Goal: Task Accomplishment & Management: Manage account settings

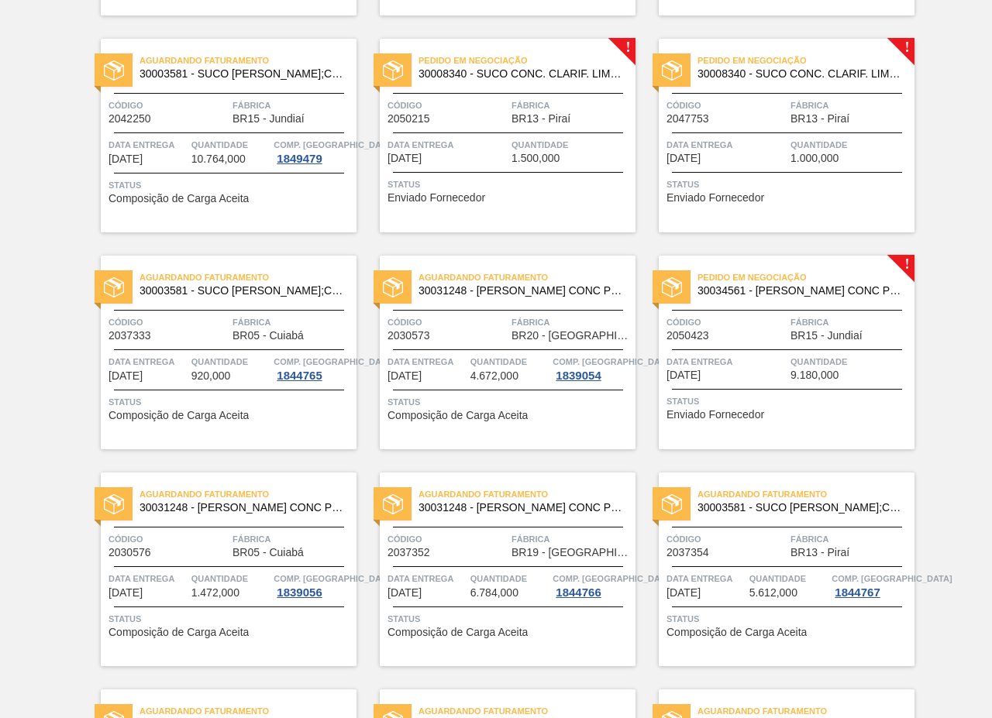
scroll to position [1317, 0]
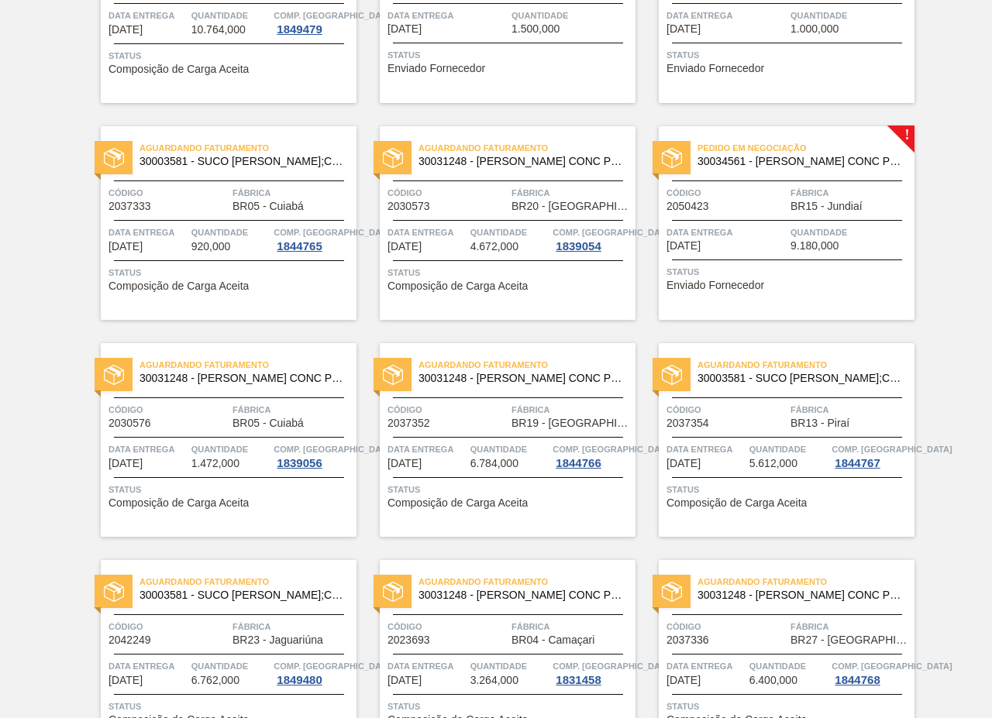
click at [967, 164] on div "Aguardando Faturamento 30003581 - SUCO [PERSON_NAME];CLARIFIC.C/SO2;PEPSI; Códi…" at bounding box center [496, 211] width 992 height 2821
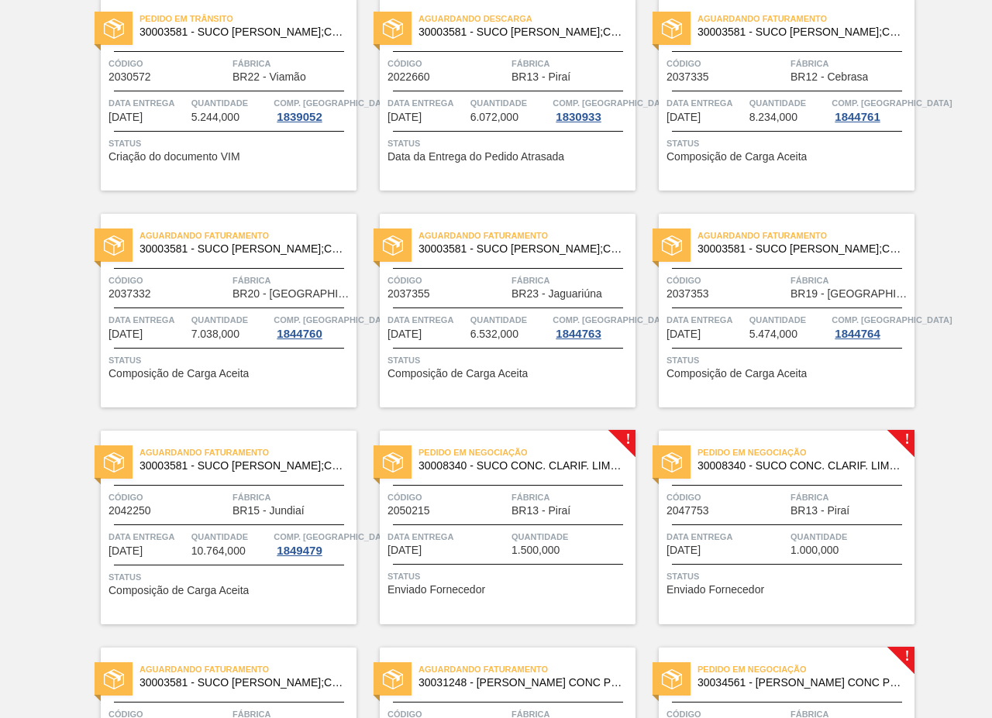
scroll to position [1007, 0]
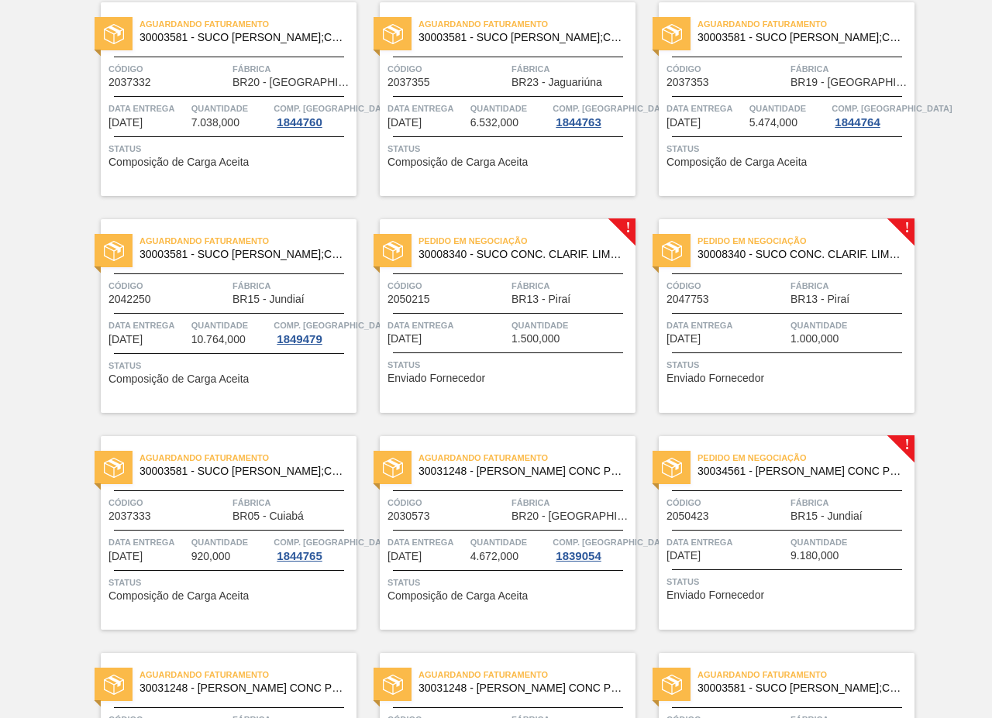
click at [546, 277] on div "Pedido em Negociação 30008340 - SUCO CONC. CLARIF. LIMÃO SICILIANO Código 20502…" at bounding box center [508, 316] width 256 height 194
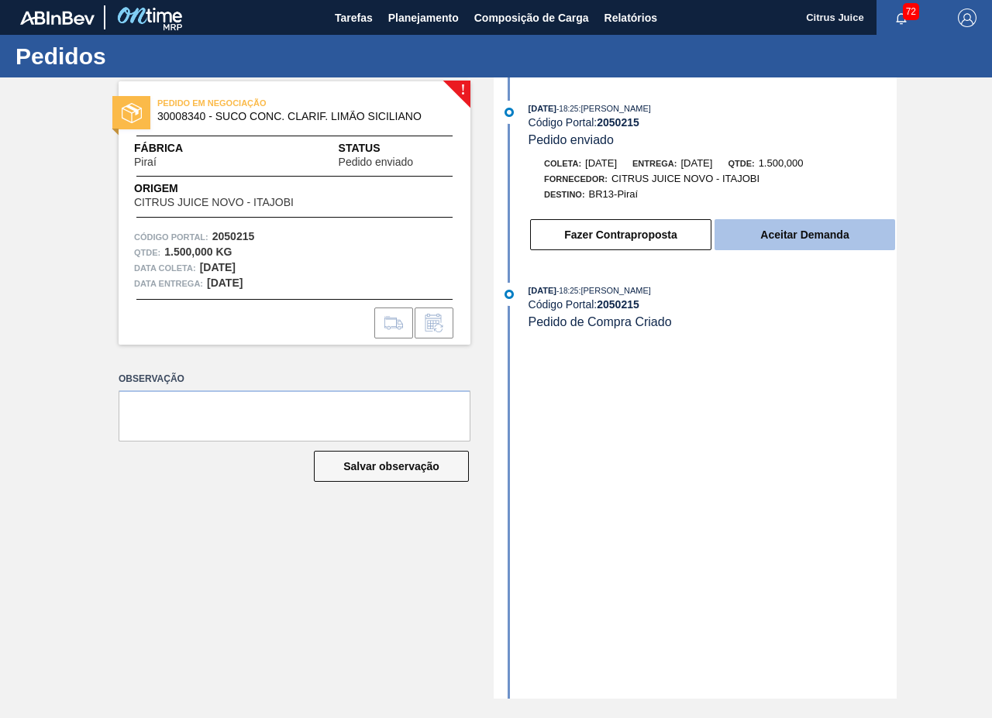
click at [778, 229] on button "Aceitar Demanda" at bounding box center [805, 234] width 181 height 31
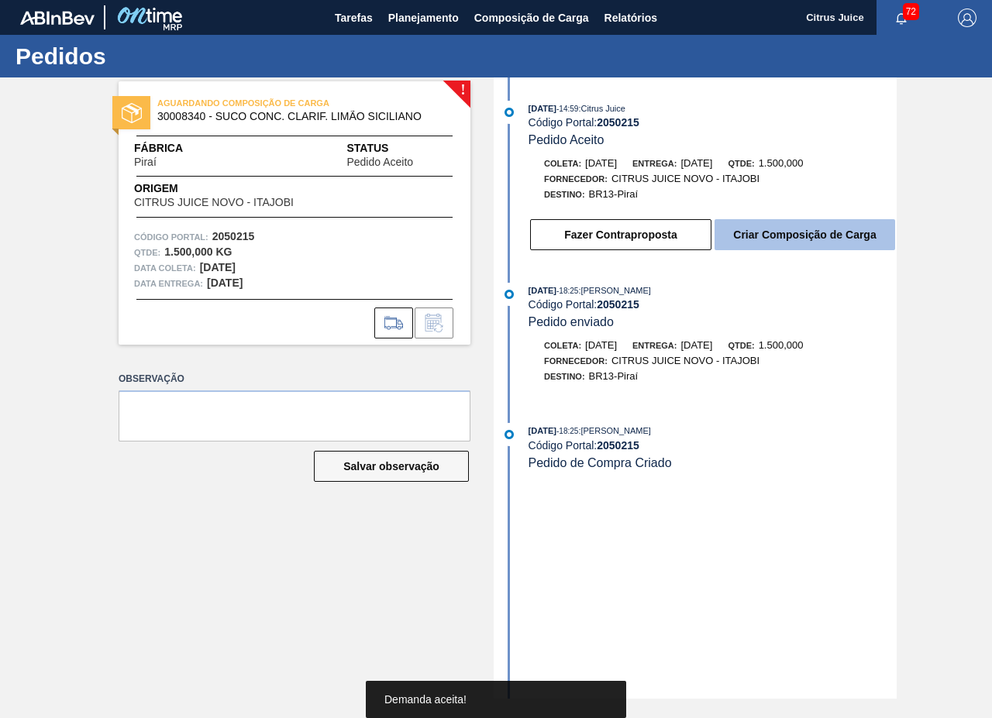
click at [760, 233] on button "Criar Composição de Carga" at bounding box center [805, 234] width 181 height 31
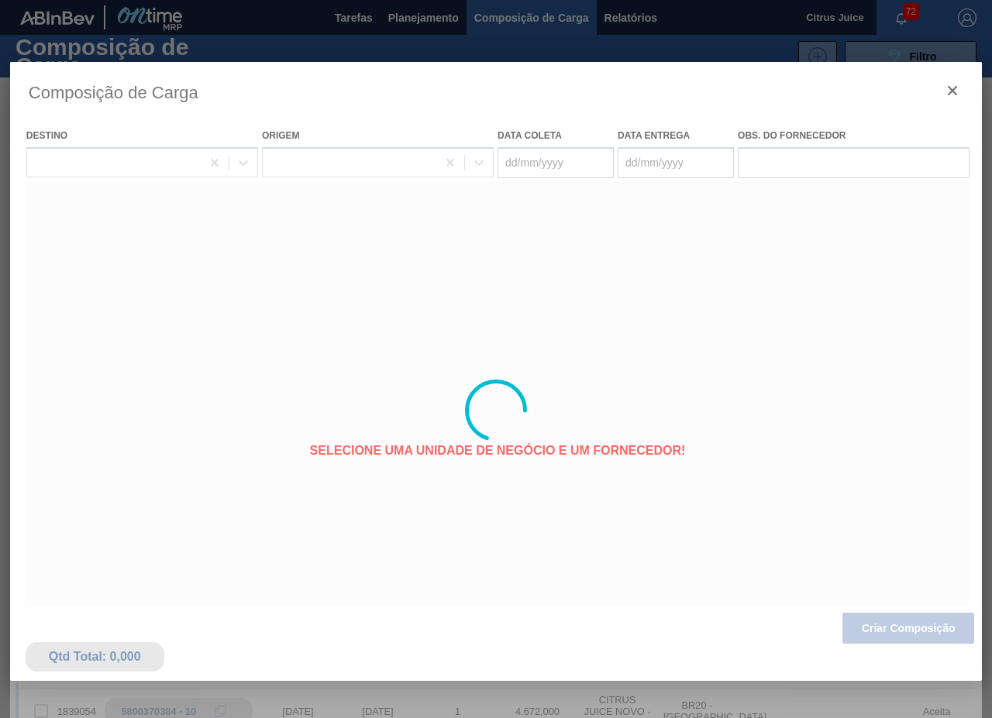
type coleta "[DATE]"
type Entrega "[DATE]"
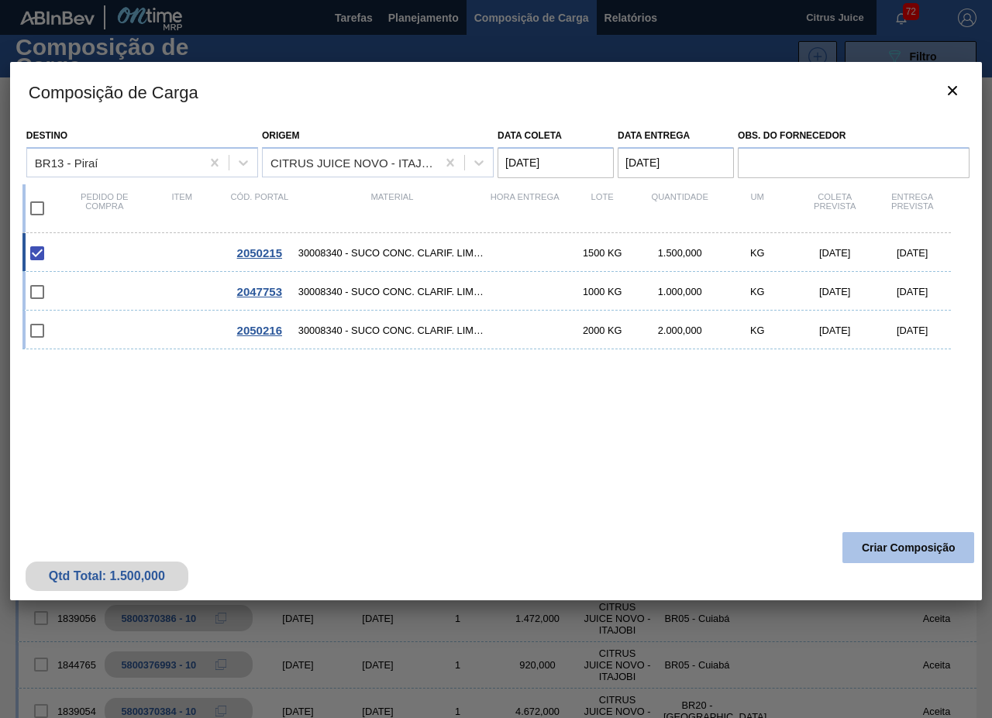
click at [880, 541] on button "Criar Composição" at bounding box center [908, 547] width 132 height 31
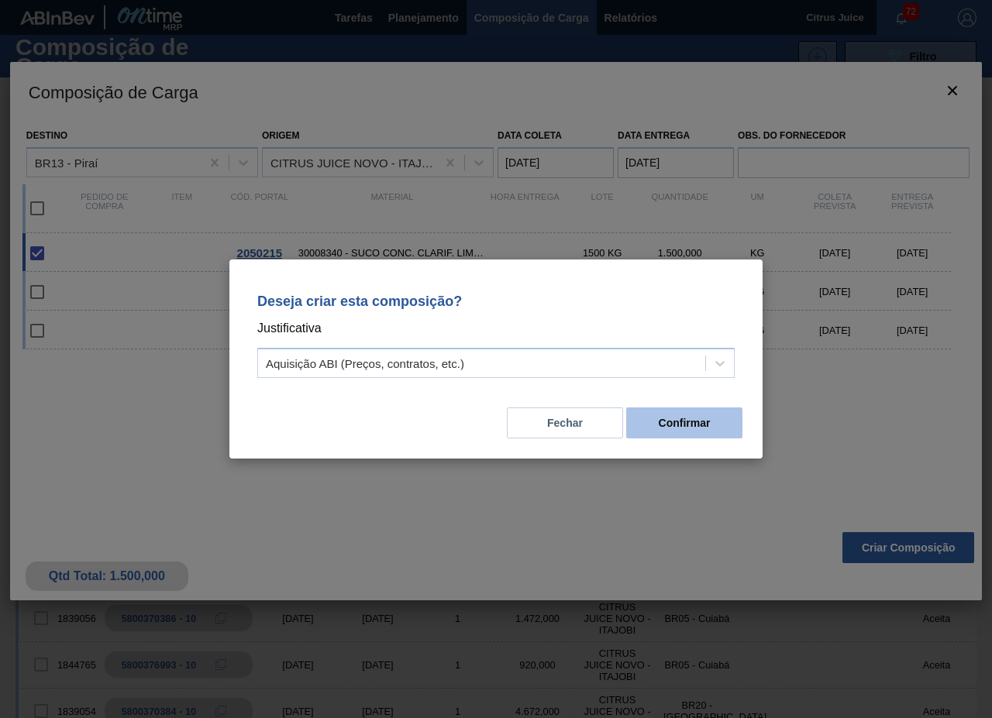
click at [698, 414] on button "Confirmar" at bounding box center [684, 423] width 116 height 31
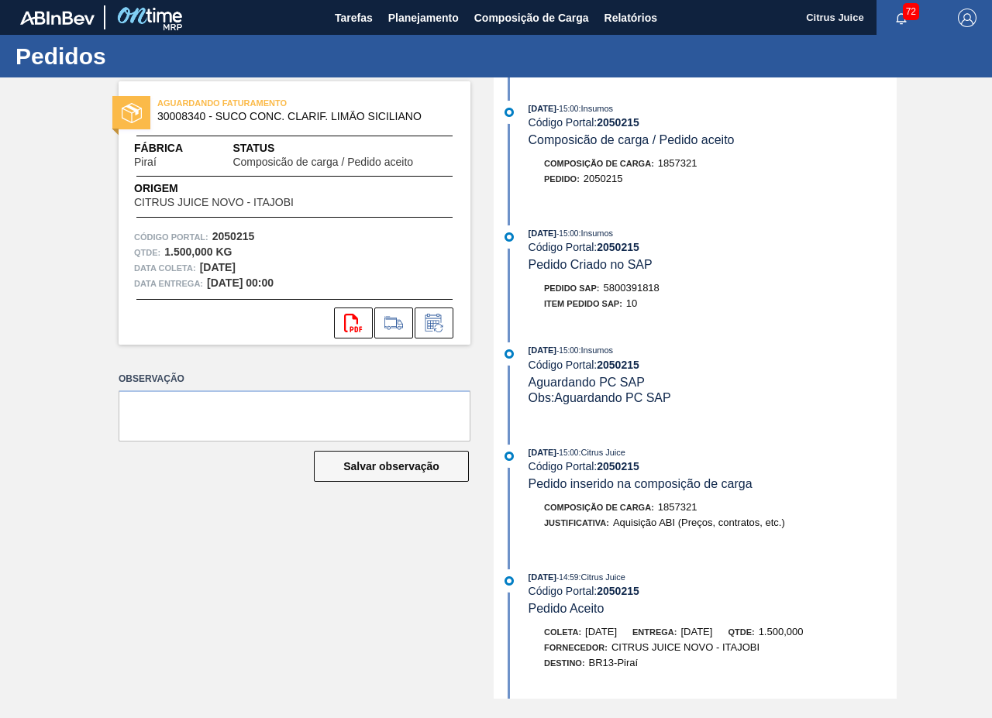
click at [616, 286] on span "5800391818" at bounding box center [632, 288] width 56 height 12
copy span "5800391818"
click at [443, 9] on span "Planejamento" at bounding box center [423, 18] width 71 height 19
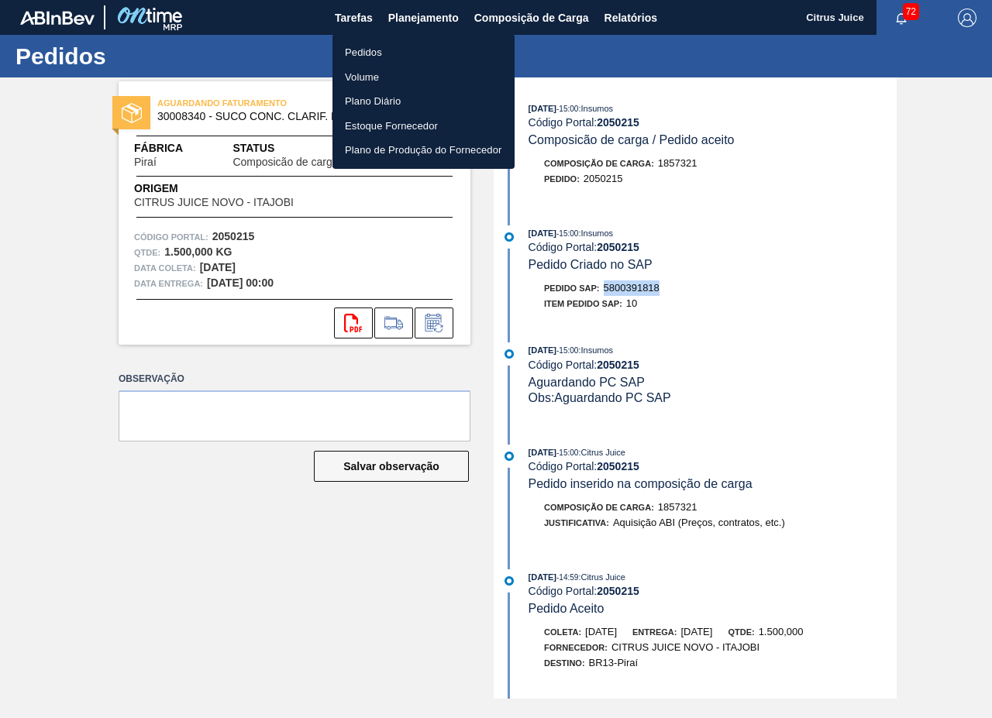
click at [370, 48] on li "Pedidos" at bounding box center [423, 52] width 182 height 25
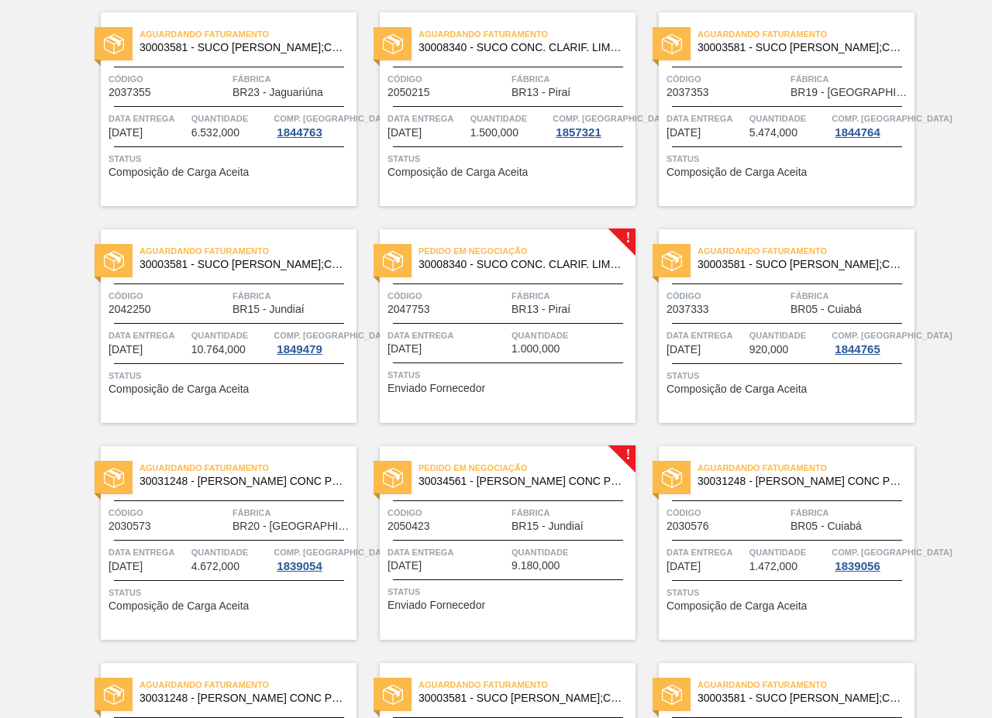
scroll to position [1007, 0]
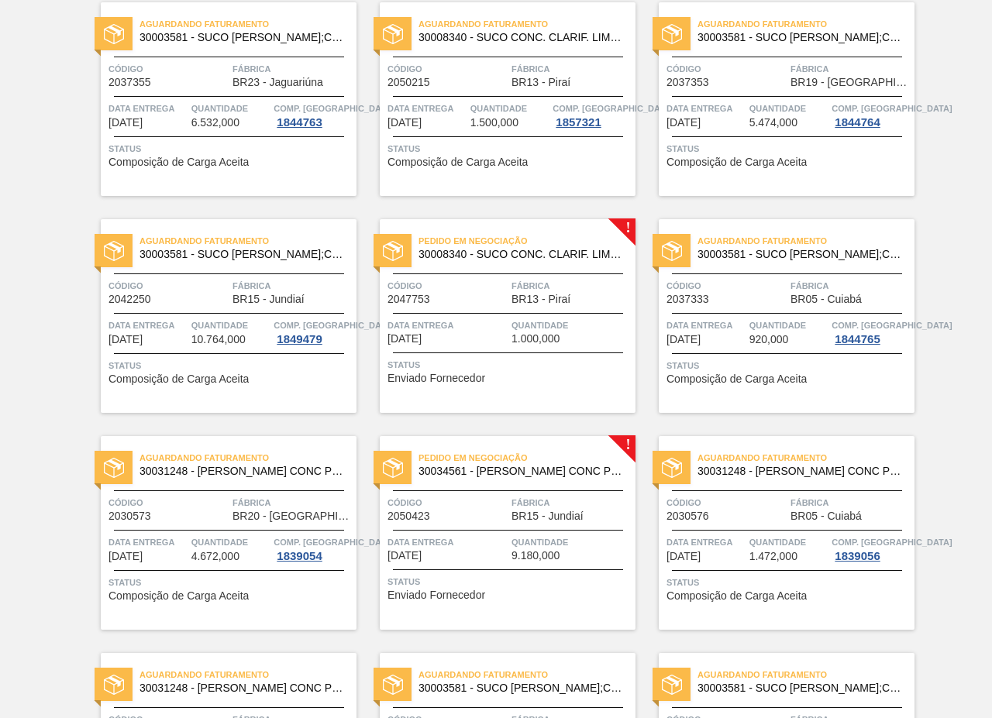
click at [518, 281] on span "Fábrica" at bounding box center [571, 285] width 120 height 15
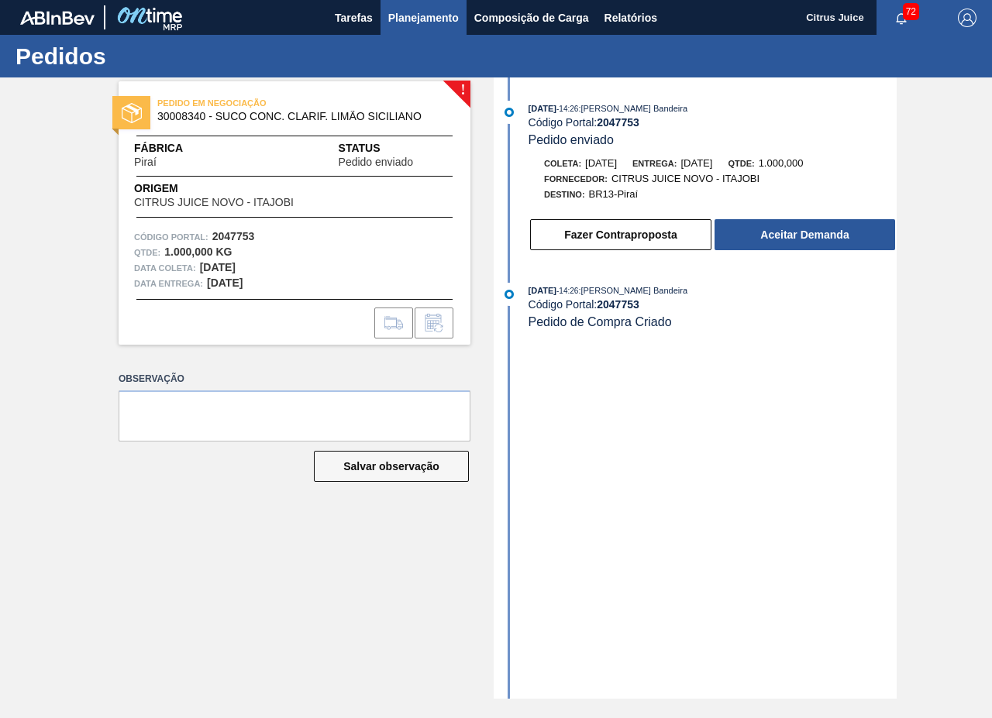
click at [431, 13] on span "Planejamento" at bounding box center [423, 18] width 71 height 19
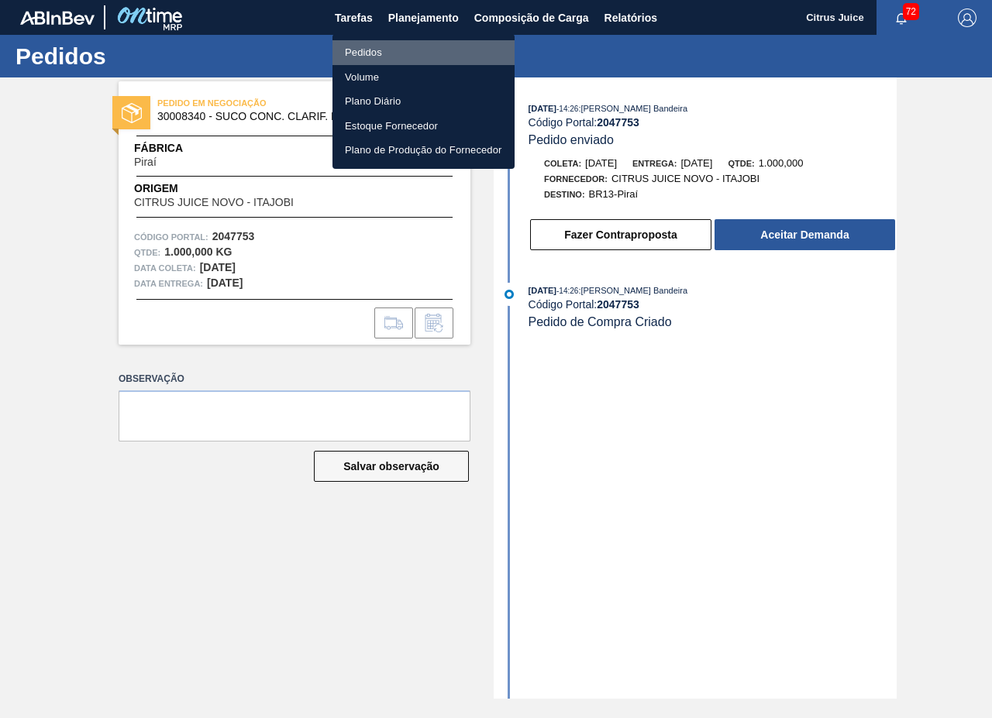
click at [374, 48] on li "Pedidos" at bounding box center [423, 52] width 182 height 25
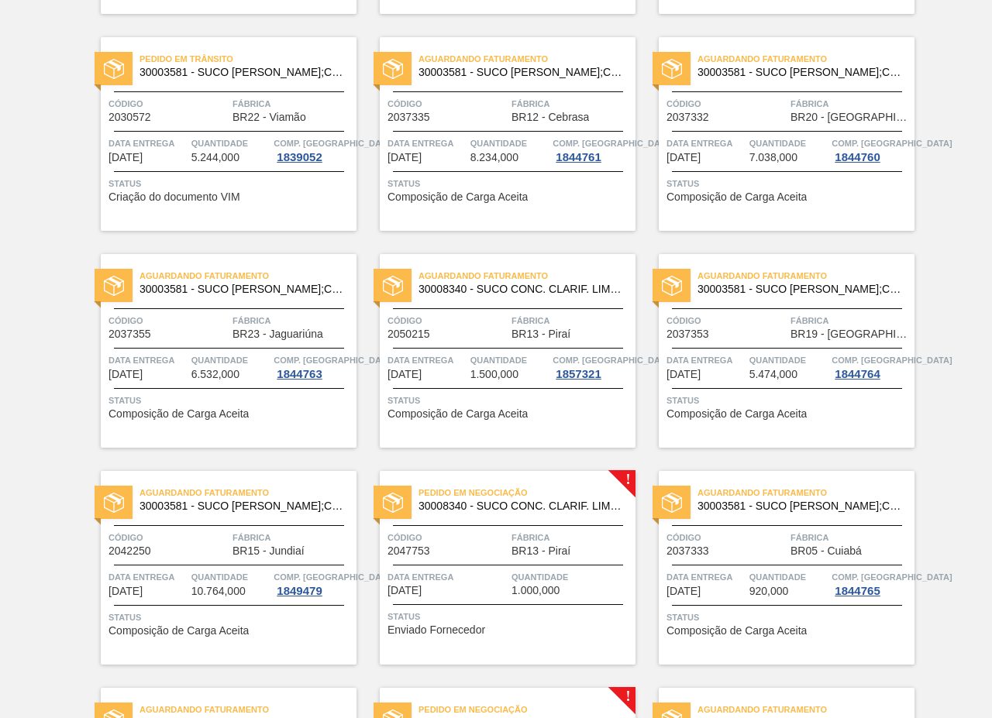
scroll to position [728, 0]
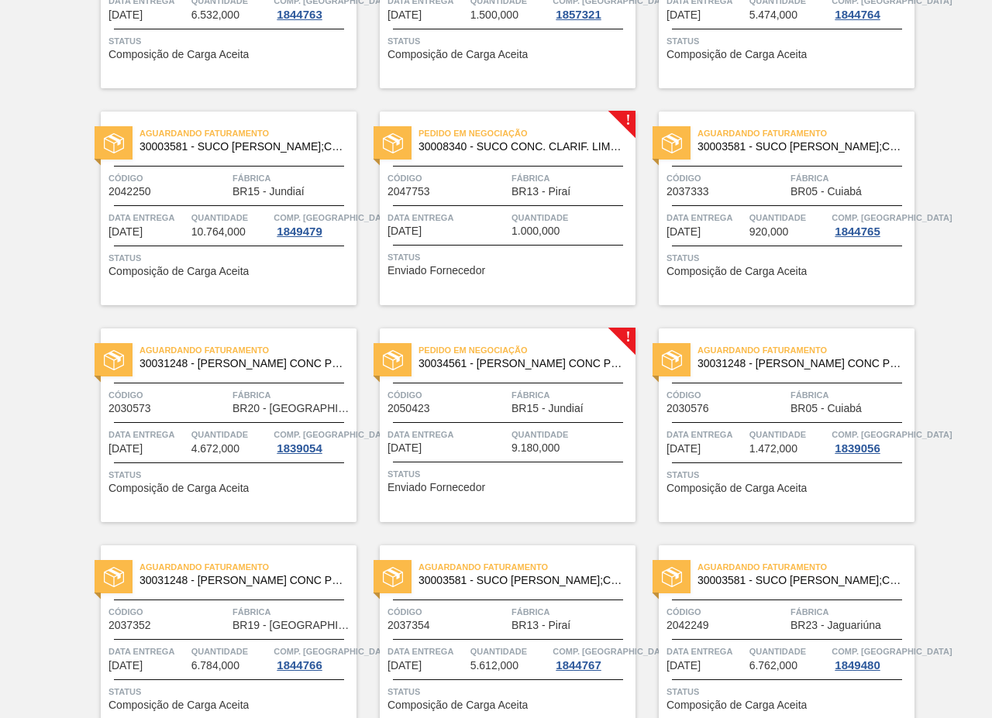
scroll to position [1116, 0]
click at [935, 82] on div "Aguardando Faturamento 30003581 - SUCO [PERSON_NAME];CLARIFIC.C/SO2;PEPSI; Códi…" at bounding box center [496, 413] width 992 height 2821
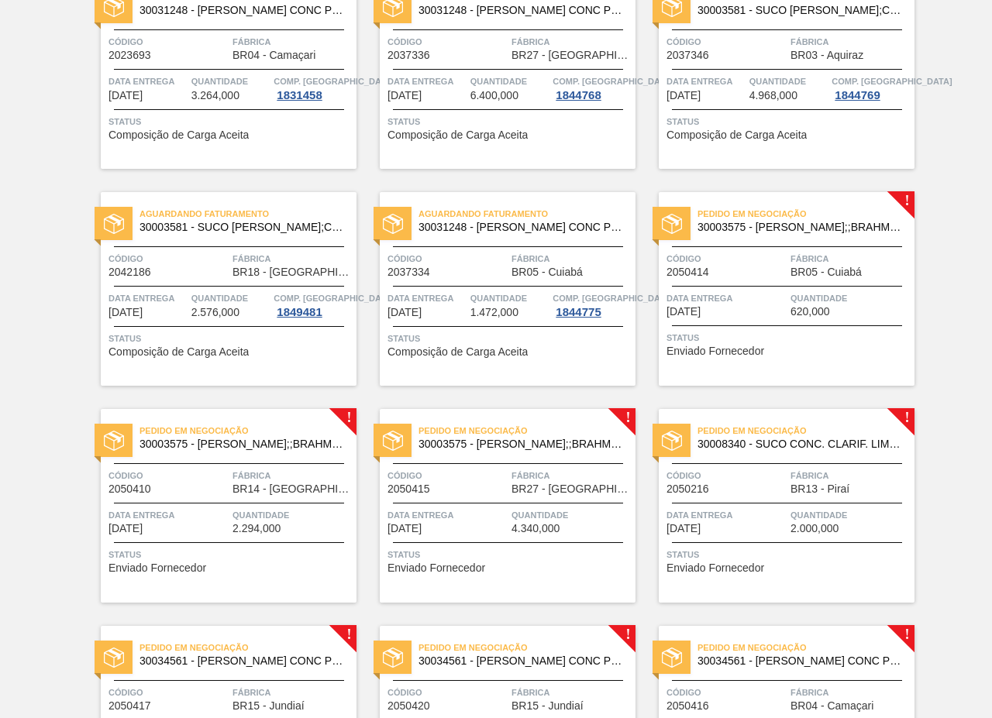
scroll to position [2123, 0]
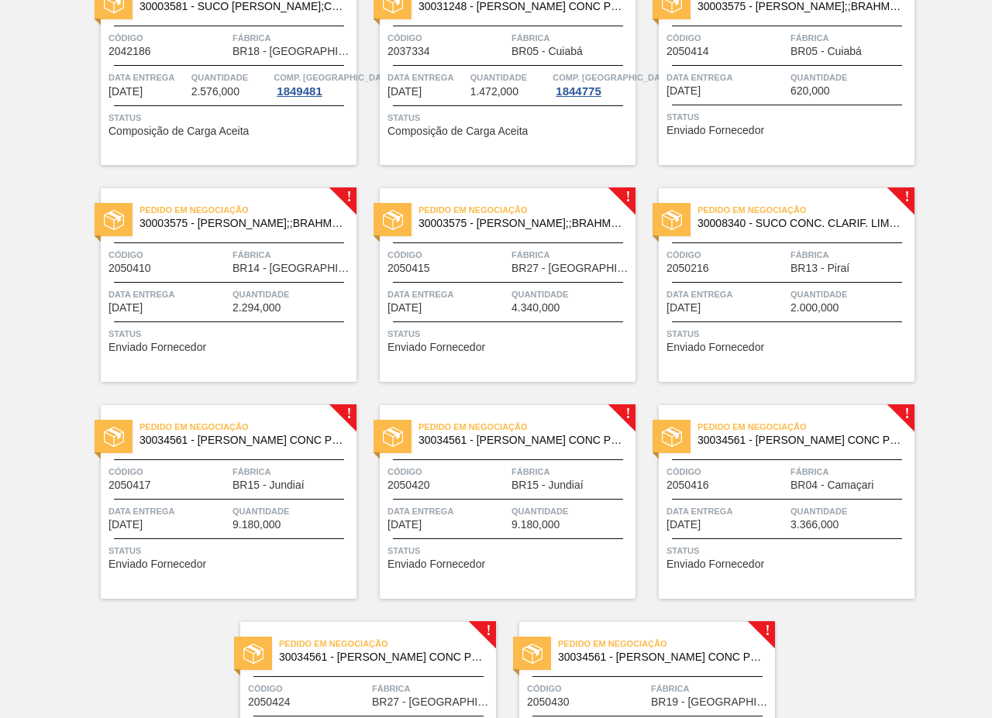
click at [771, 284] on div "Pedido em Negociação 30008340 - SUCO CONC. CLARIF. LIMÃO SICILIANO Código 20502…" at bounding box center [787, 285] width 256 height 194
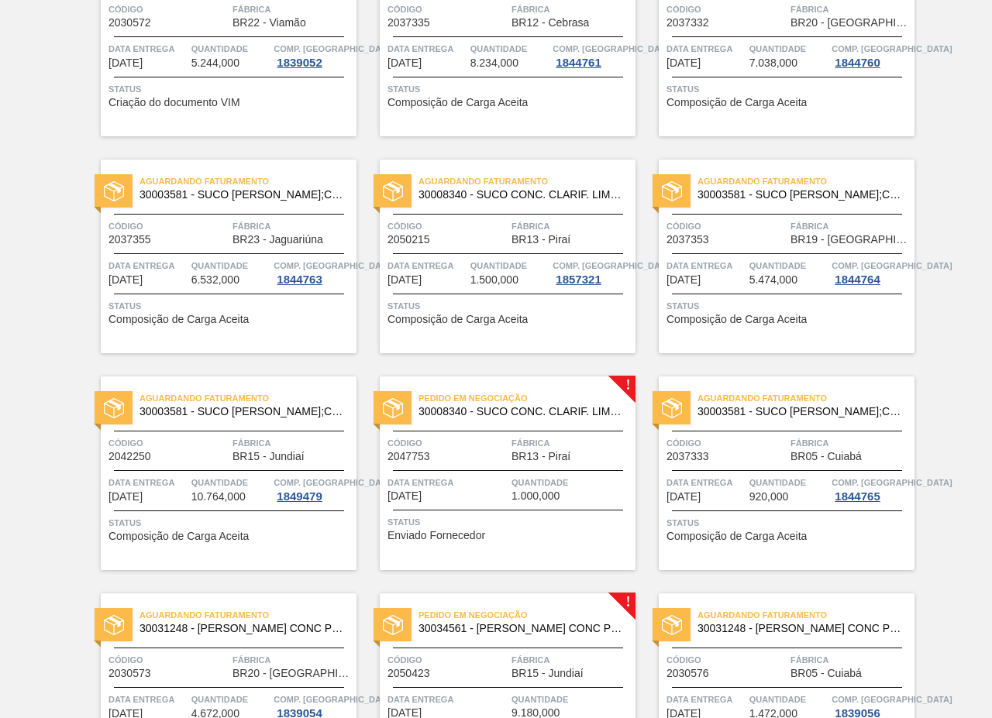
scroll to position [852, 0]
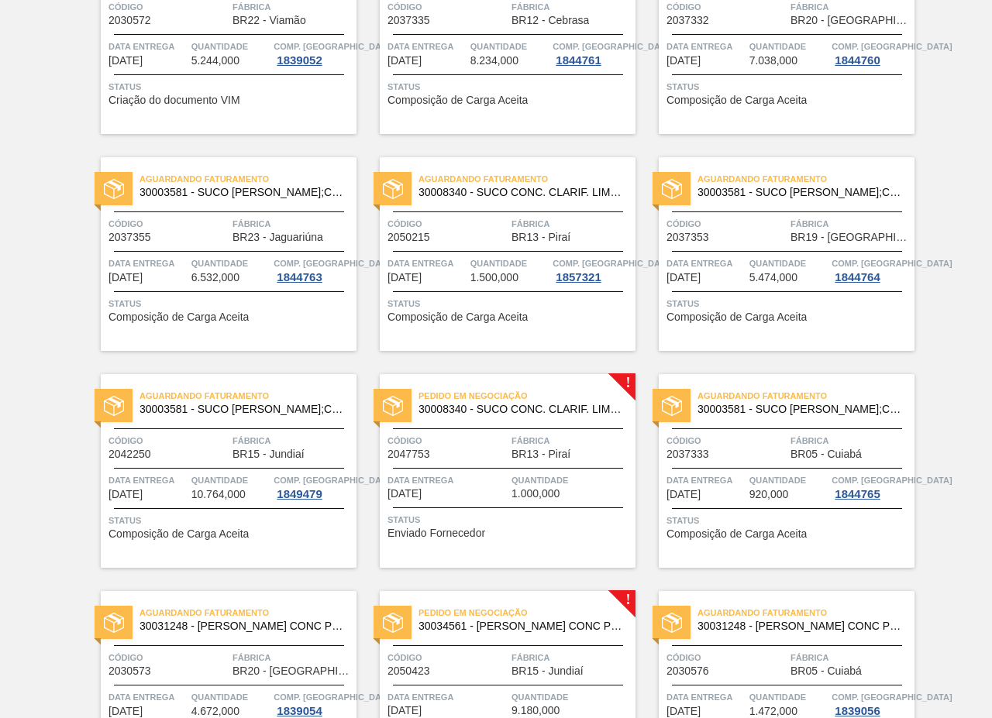
click at [538, 231] on span "Fábrica" at bounding box center [571, 223] width 120 height 15
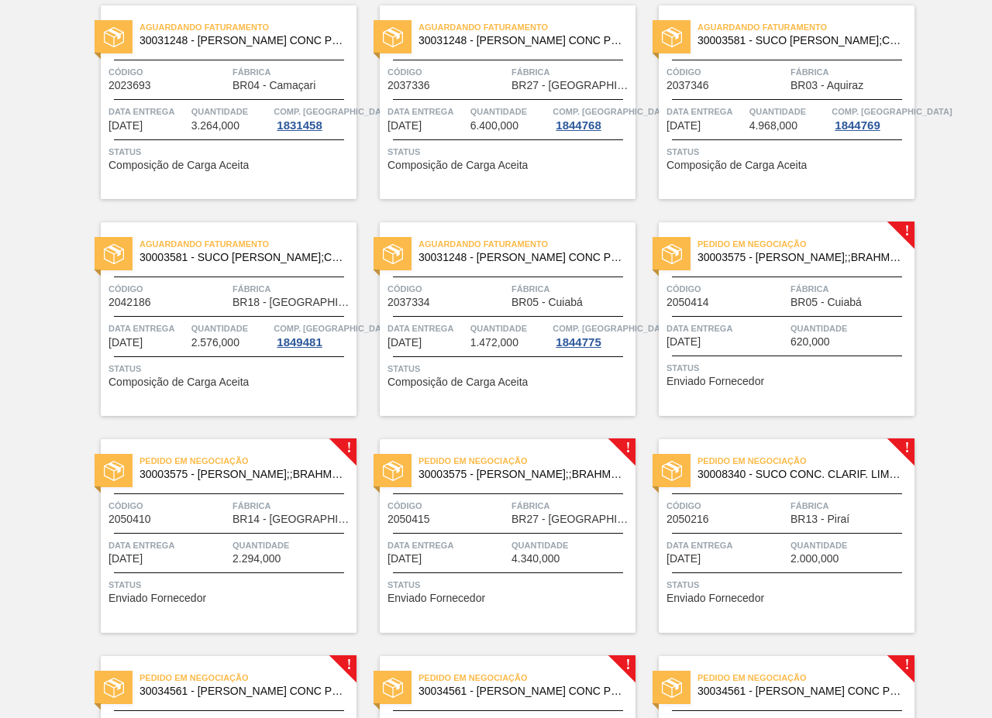
scroll to position [2015, 0]
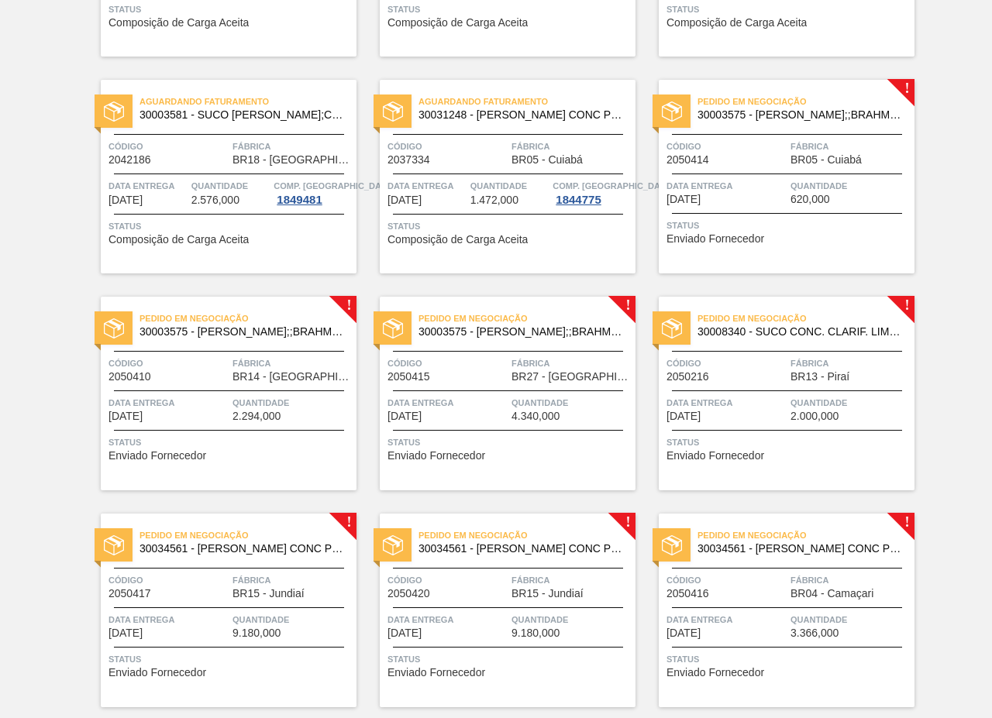
click at [759, 386] on div "Pedido em Negociação 30008340 - SUCO CONC. CLARIF. LIMÃO SICILIANO Código 20502…" at bounding box center [787, 394] width 256 height 194
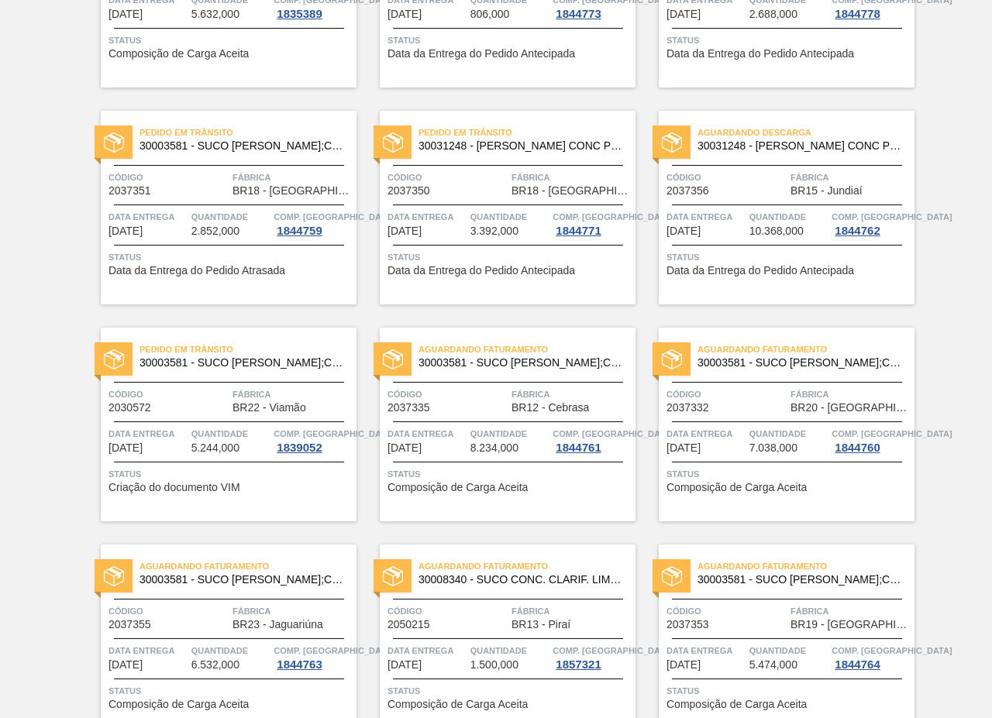
scroll to position [852, 0]
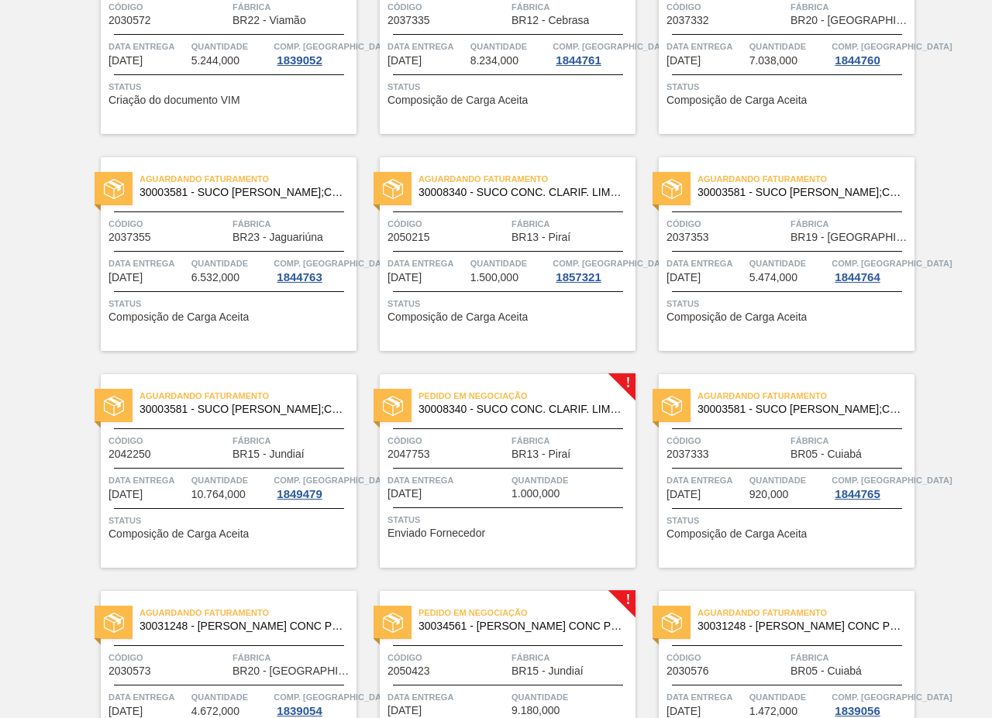
click at [539, 232] on span "BR13 - Piraí" at bounding box center [540, 238] width 59 height 12
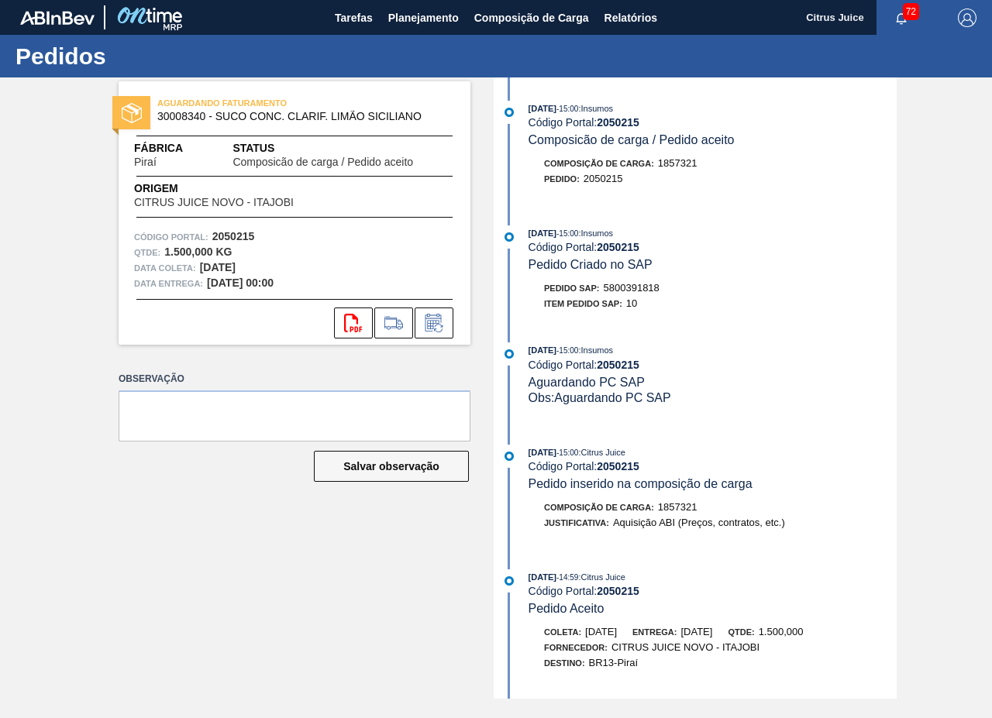
click at [809, 211] on div "[DATE] 15:00 : Insumos Código Portal: 2050215 Composicão de carga / Pedido acei…" at bounding box center [697, 388] width 399 height 622
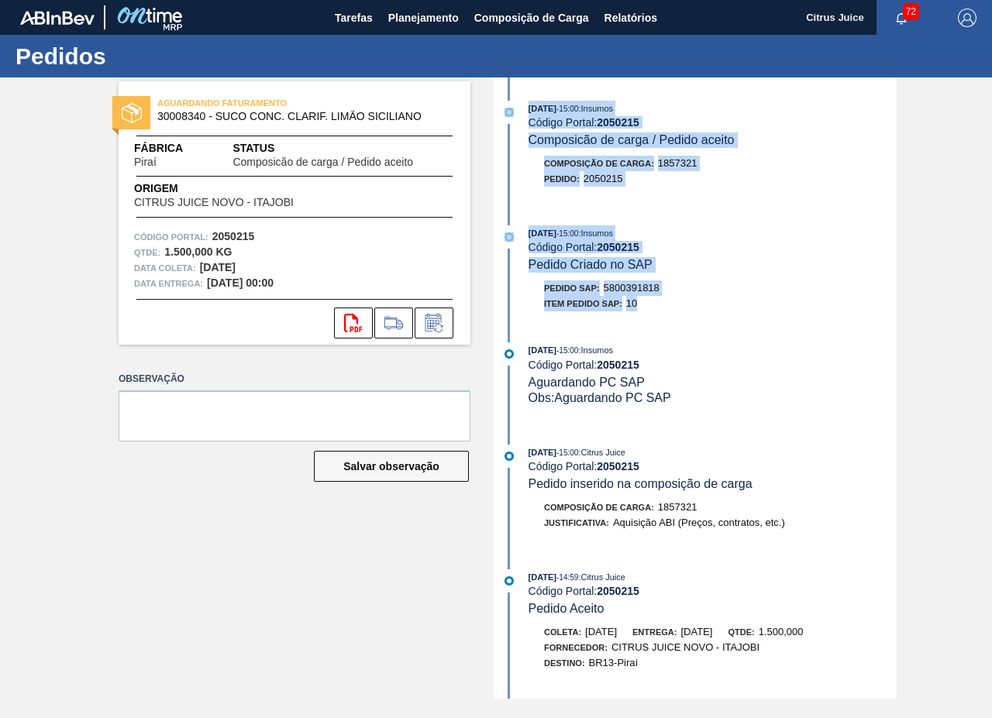
drag, startPoint x: 521, startPoint y: 108, endPoint x: 670, endPoint y: 317, distance: 256.1
click at [670, 317] on div "[DATE] 15:00 : Insumos Código Portal: 2050215 Composicão de carga / Pedido acei…" at bounding box center [697, 388] width 399 height 622
click at [684, 287] on div "Pedido SAP: 5800391818" at bounding box center [713, 288] width 368 height 15
drag, startPoint x: 526, startPoint y: 108, endPoint x: 658, endPoint y: 301, distance: 233.7
click at [658, 301] on div "[DATE] 15:00 : Insumos Código Portal: 2050215 Composicão de carga / Pedido acei…" at bounding box center [697, 388] width 399 height 622
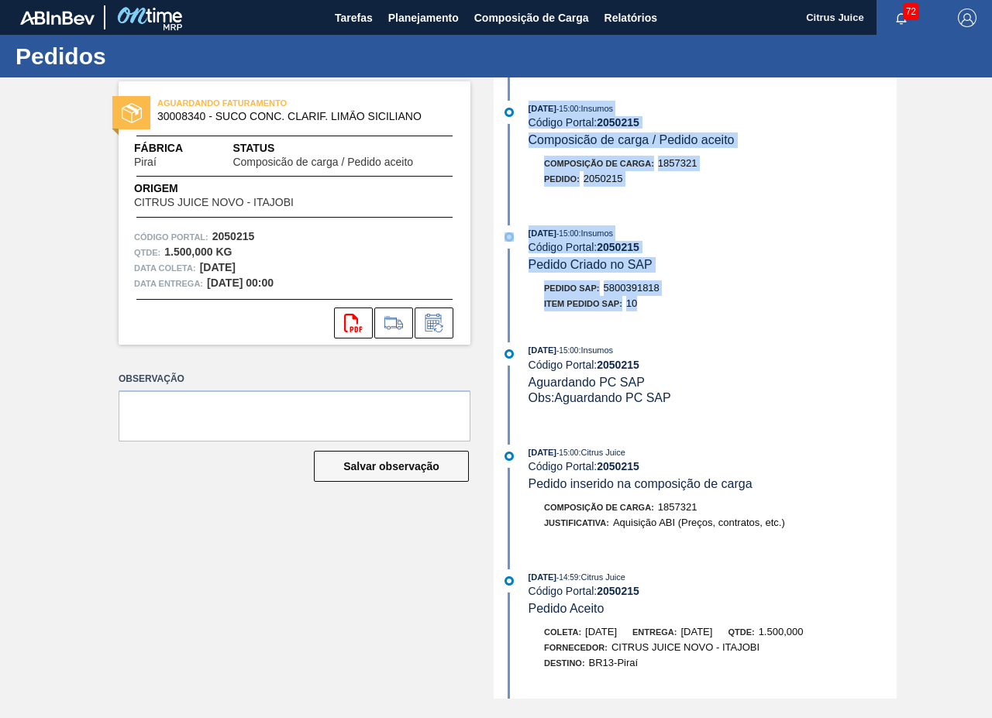
click at [658, 301] on div "Item pedido SAP: 10" at bounding box center [713, 303] width 368 height 15
drag, startPoint x: 522, startPoint y: 102, endPoint x: 666, endPoint y: 280, distance: 228.6
click at [652, 301] on div "[DATE] 15:00 : Insumos Código Portal: 2050215 Composicão de carga / Pedido acei…" at bounding box center [697, 388] width 399 height 622
click at [683, 247] on div "Código Portal: 2050215" at bounding box center [713, 247] width 368 height 12
drag, startPoint x: 524, startPoint y: 102, endPoint x: 637, endPoint y: 311, distance: 237.2
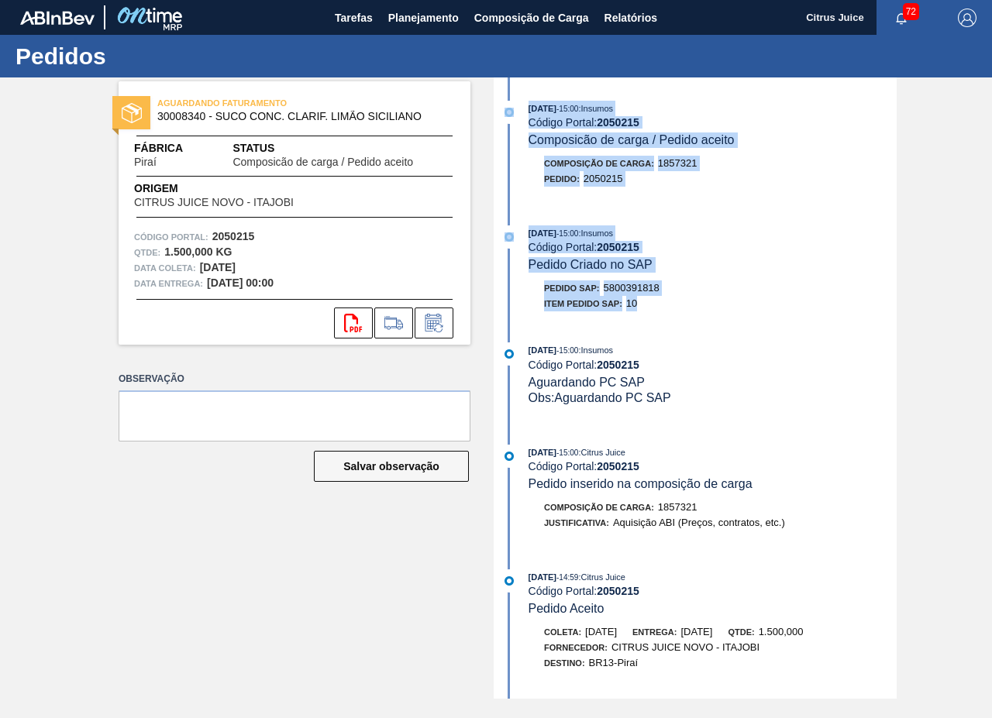
click at [637, 311] on div "[DATE] 15:00 : Insumos Código Portal: 2050215 Composicão de carga / Pedido acei…" at bounding box center [697, 388] width 399 height 622
click at [682, 249] on div "Código Portal: 2050215" at bounding box center [713, 247] width 368 height 12
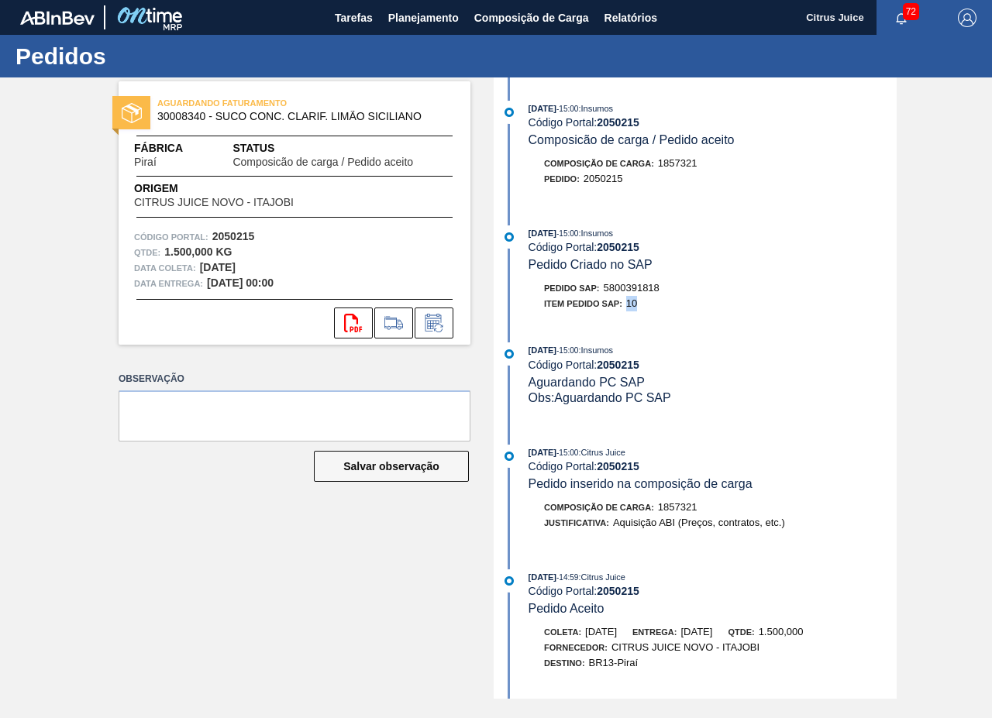
drag, startPoint x: 627, startPoint y: 301, endPoint x: 638, endPoint y: 310, distance: 13.8
click at [638, 310] on div "Item pedido SAP: 10" at bounding box center [713, 303] width 368 height 15
click at [638, 316] on div "[DATE] 15:00 : Insumos Código Portal: 2050215 Pedido Criado no SAP Pedido SAP: …" at bounding box center [697, 273] width 399 height 94
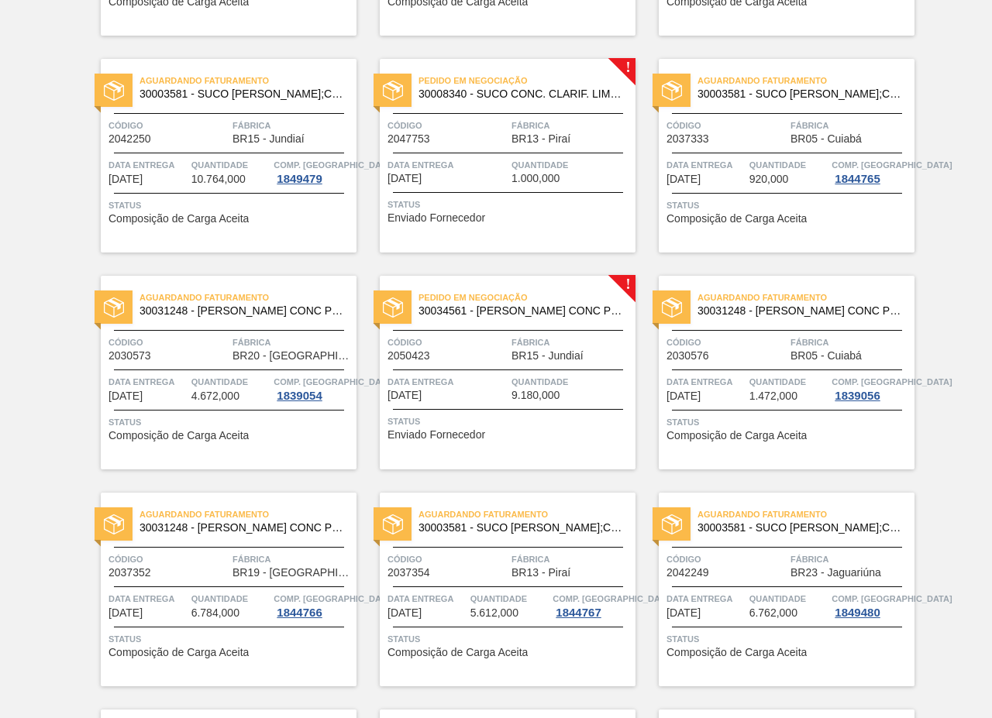
scroll to position [1162, 0]
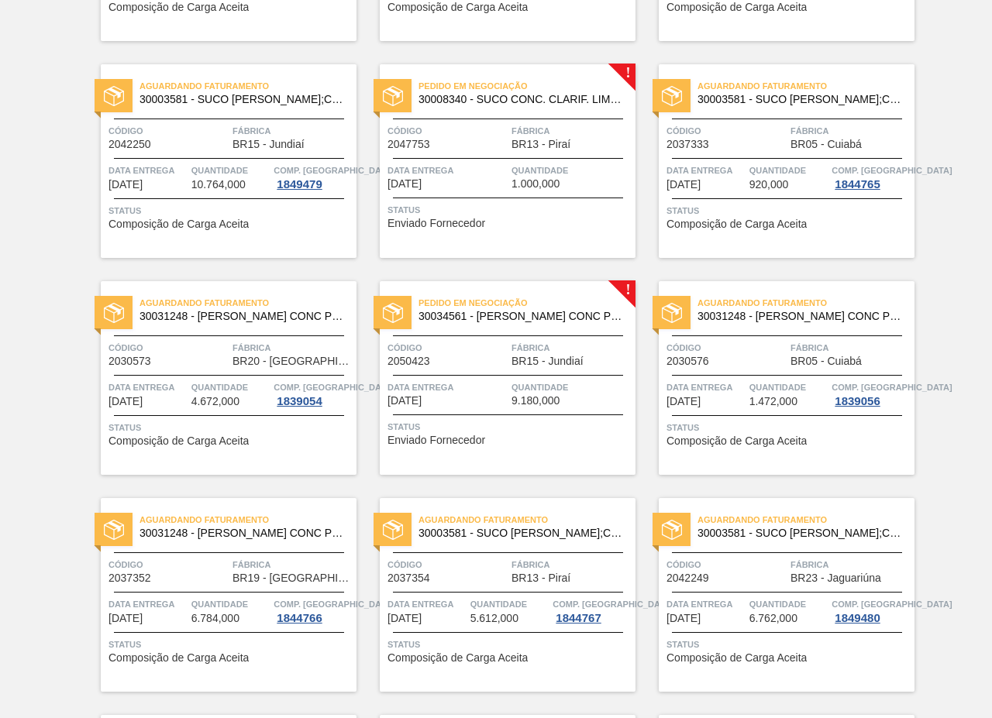
click at [522, 404] on span "9.180,000" at bounding box center [535, 401] width 48 height 12
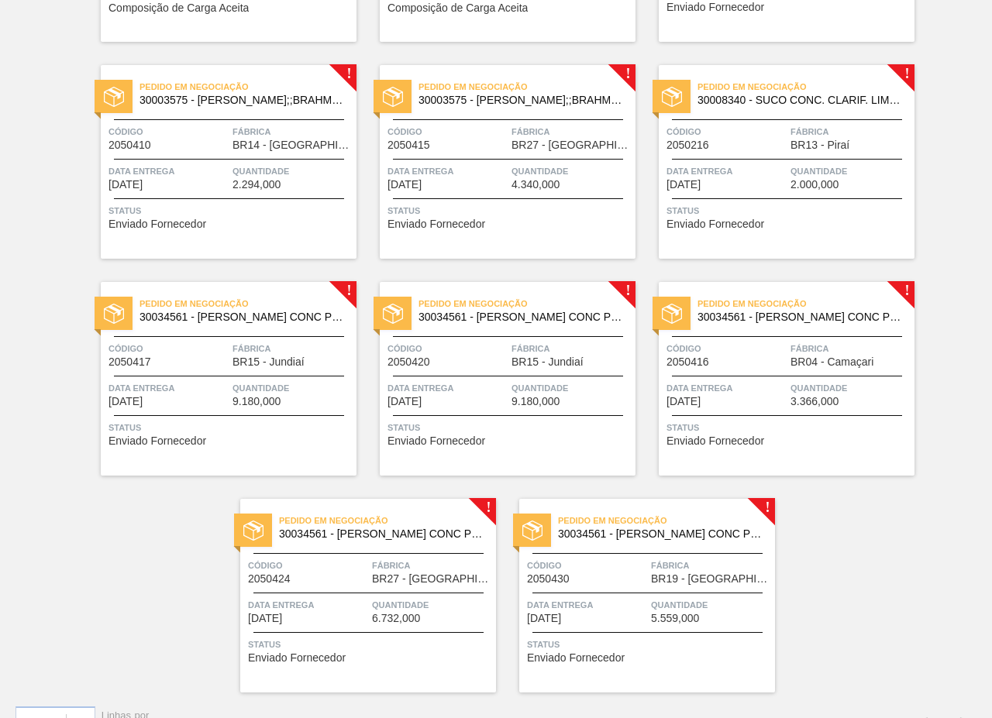
scroll to position [2247, 0]
click at [275, 343] on span "Fábrica" at bounding box center [292, 347] width 120 height 15
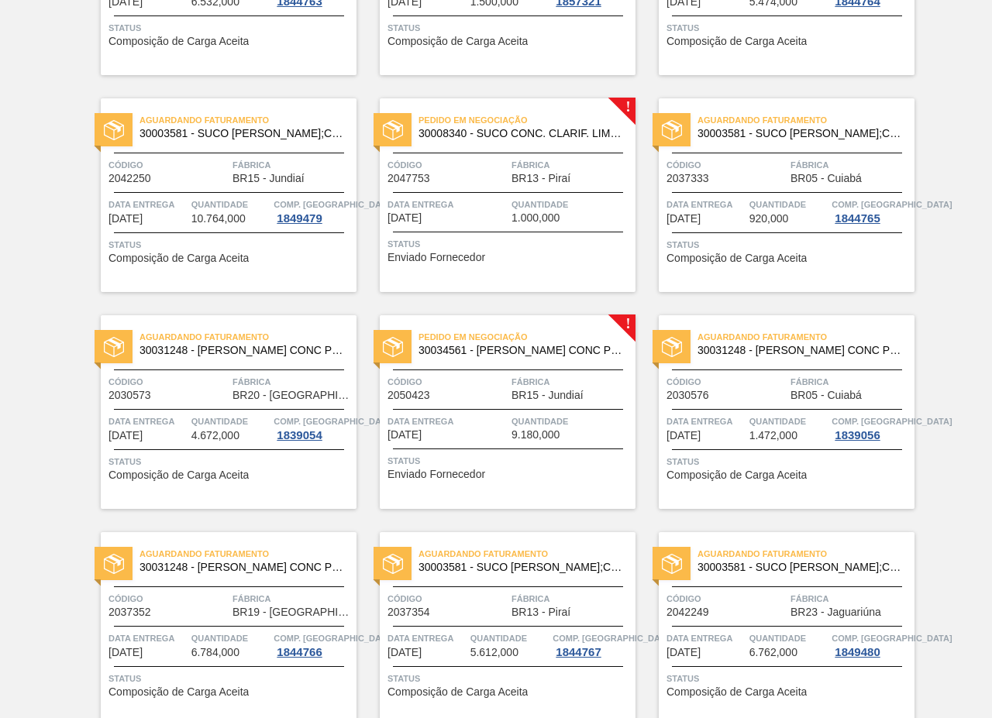
scroll to position [1240, 0]
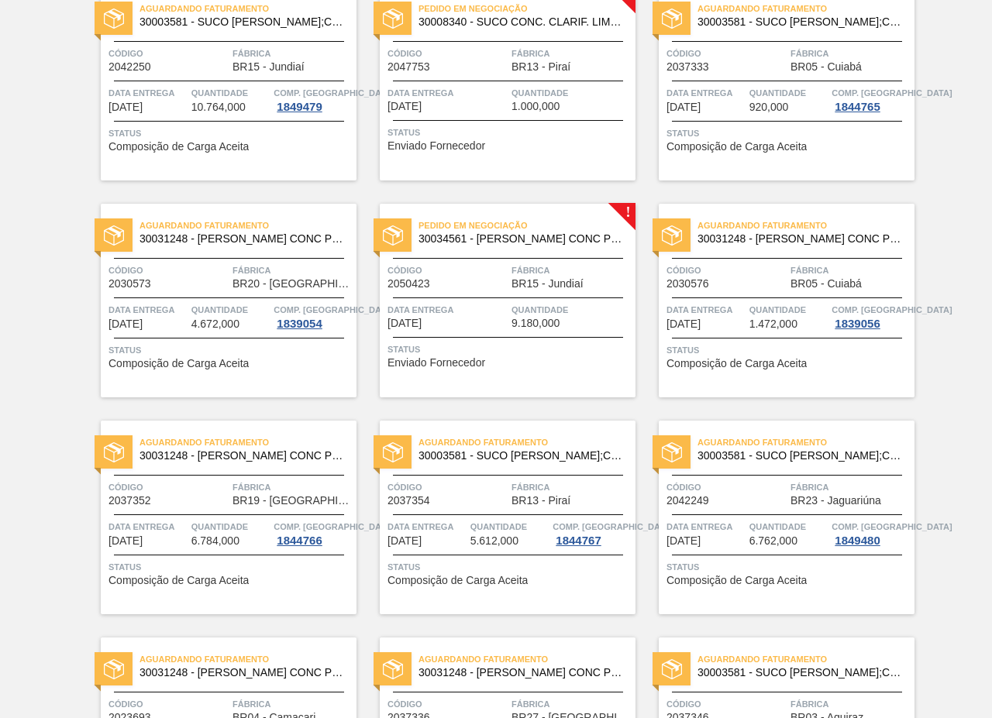
click at [572, 279] on span "BR15 - Jundiaí" at bounding box center [547, 284] width 72 height 12
